Goal: Check status: Check status

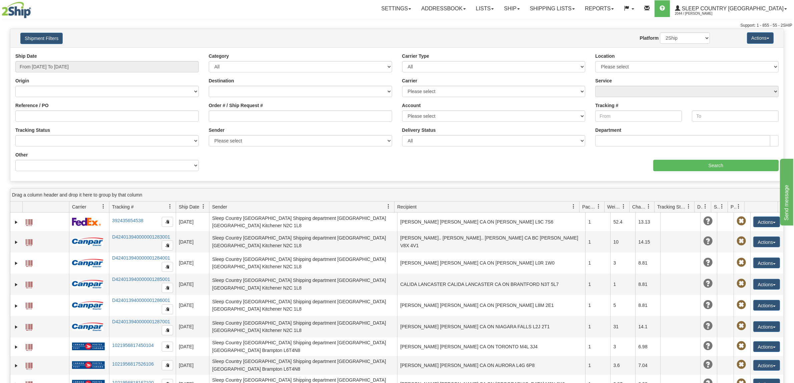
click at [275, 108] on div "Order # / Ship Request #" at bounding box center [300, 112] width 183 height 20
paste input "9002H971319"
click at [276, 117] on input "9002H971319" at bounding box center [300, 115] width 183 height 11
type input "9002H971319"
click at [714, 167] on input "Search" at bounding box center [717, 165] width 126 height 11
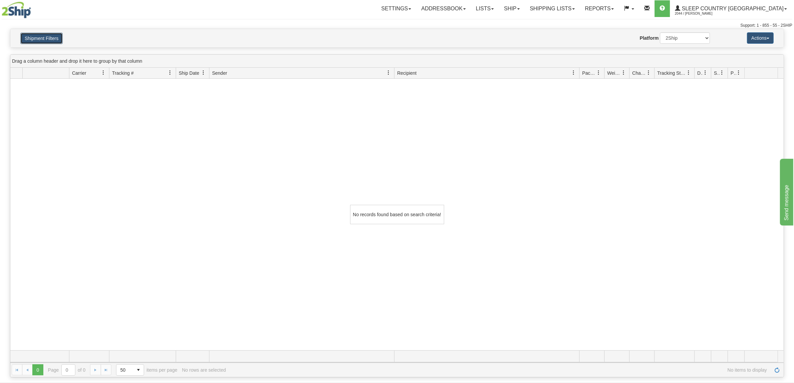
click at [37, 34] on button "Shipment Filters" at bounding box center [41, 38] width 42 height 11
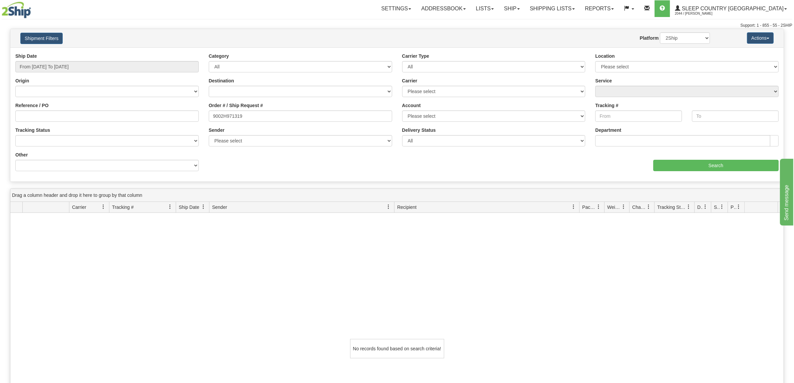
click at [63, 60] on div "Ship Date From [DATE] To [DATE]" at bounding box center [106, 63] width 183 height 20
click at [63, 70] on input "From [DATE] To [DATE]" at bounding box center [106, 66] width 183 height 11
drag, startPoint x: 59, startPoint y: 114, endPoint x: 64, endPoint y: 114, distance: 4.7
click at [59, 114] on li "Last 30 Days" at bounding box center [44, 114] width 53 height 9
type input "From [DATE] To [DATE]"
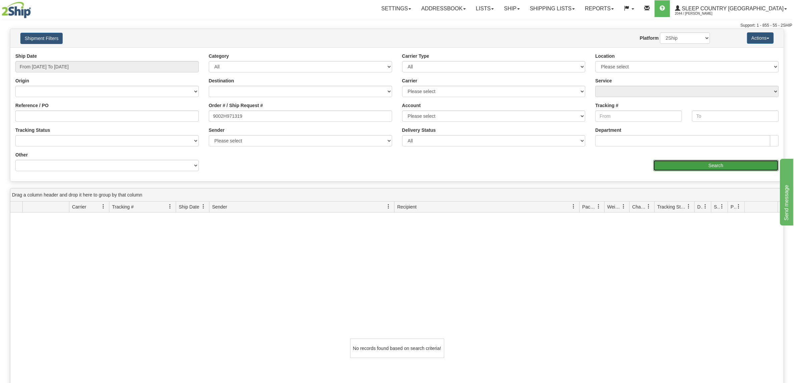
click at [708, 169] on input "Search" at bounding box center [717, 165] width 126 height 11
